Goal: Information Seeking & Learning: Learn about a topic

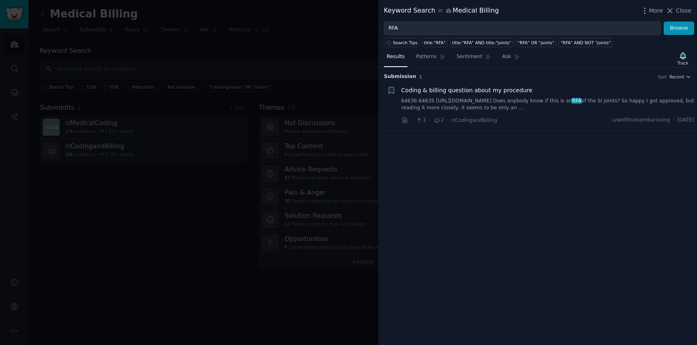
click at [673, 16] on div "Keyword Search in Medical Billing More Close" at bounding box center [537, 11] width 319 height 22
click at [673, 11] on icon at bounding box center [670, 11] width 9 height 9
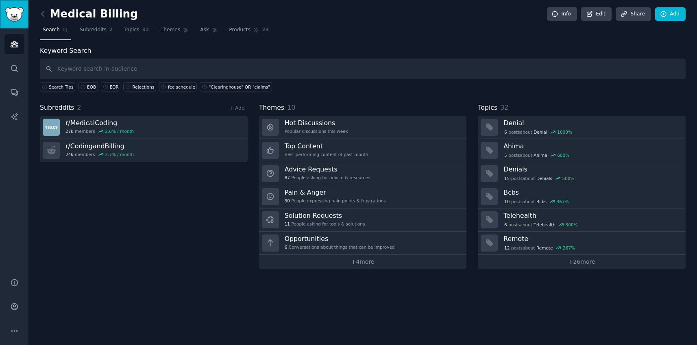
click at [22, 19] on img "Sidebar" at bounding box center [14, 14] width 19 height 14
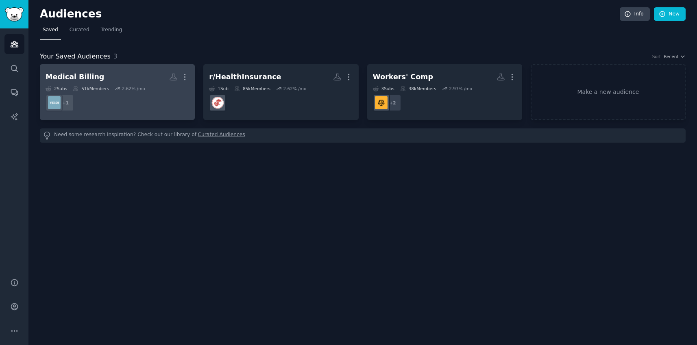
click at [175, 110] on dd "+ 1" at bounding box center [118, 102] width 144 height 23
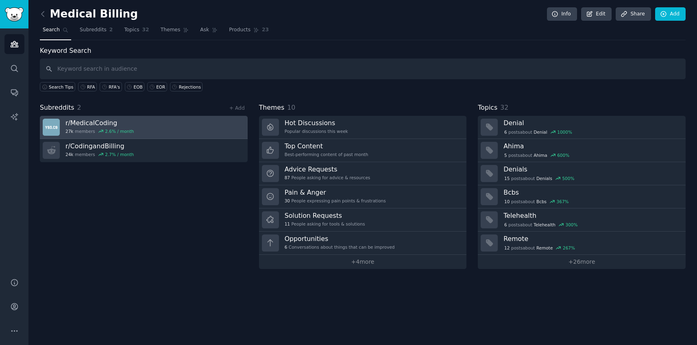
click at [153, 127] on link "r/ MedicalCoding 27k members 2.6 % / month" at bounding box center [144, 127] width 208 height 23
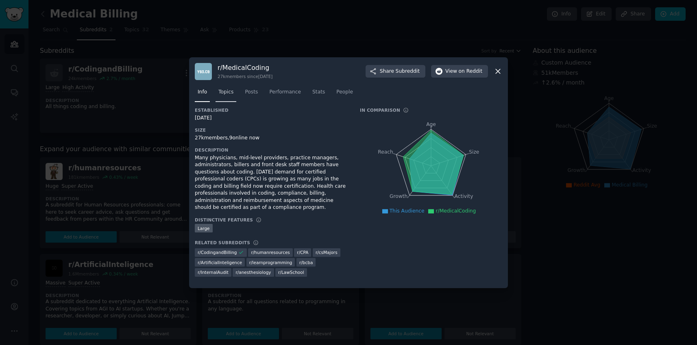
click at [231, 90] on span "Topics" at bounding box center [225, 92] width 15 height 7
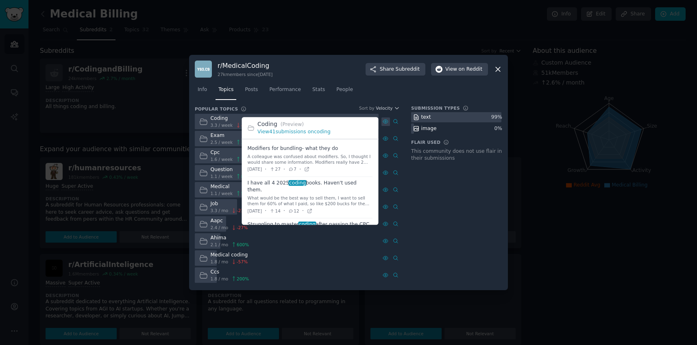
click at [385, 121] on icon at bounding box center [386, 122] width 2 height 2
click at [324, 131] on link "View 41 submissions on coding" at bounding box center [293, 132] width 73 height 6
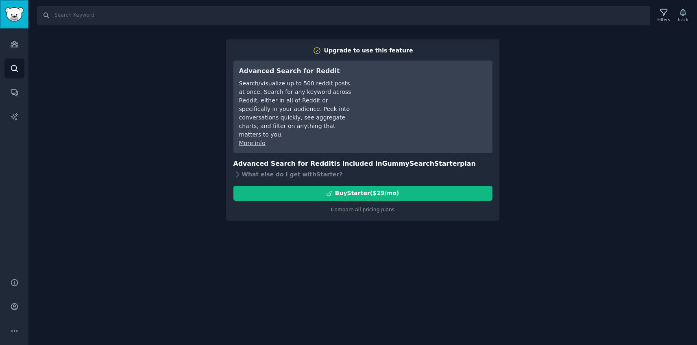
click at [10, 14] on img "Sidebar" at bounding box center [14, 14] width 19 height 14
